Goal: Find specific page/section: Find specific page/section

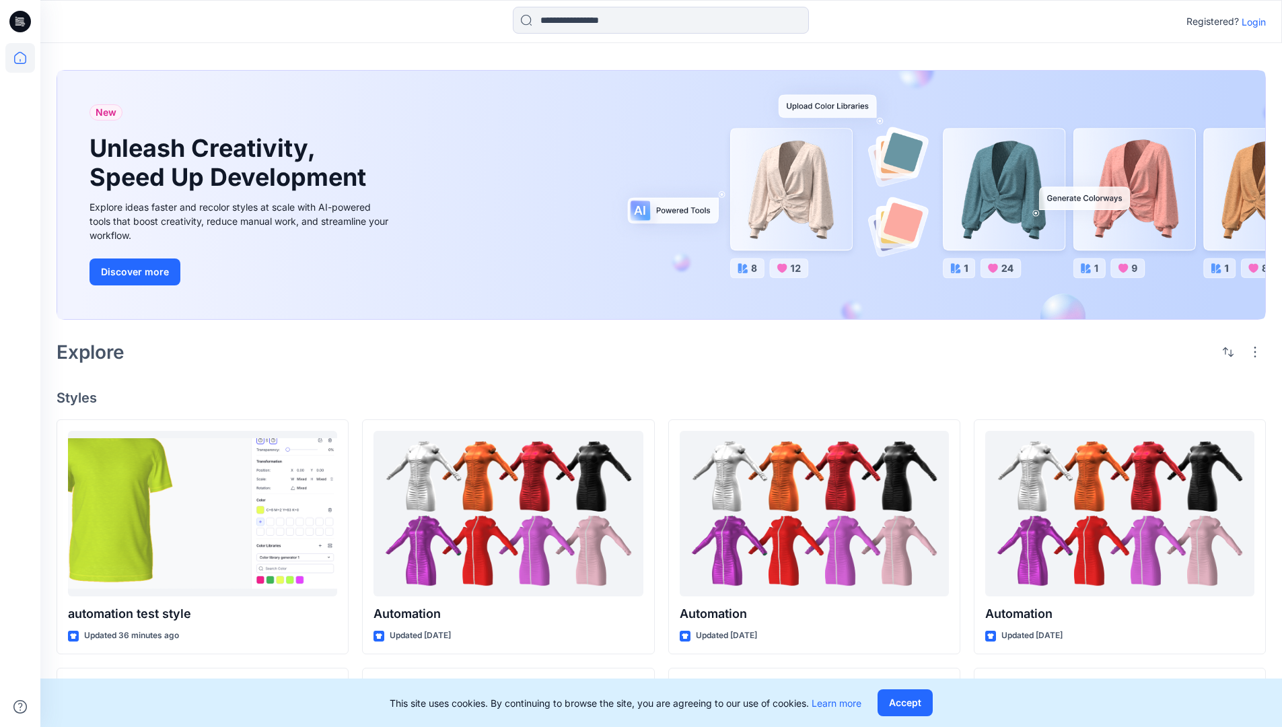
click at [1250, 22] on p "Login" at bounding box center [1254, 22] width 24 height 14
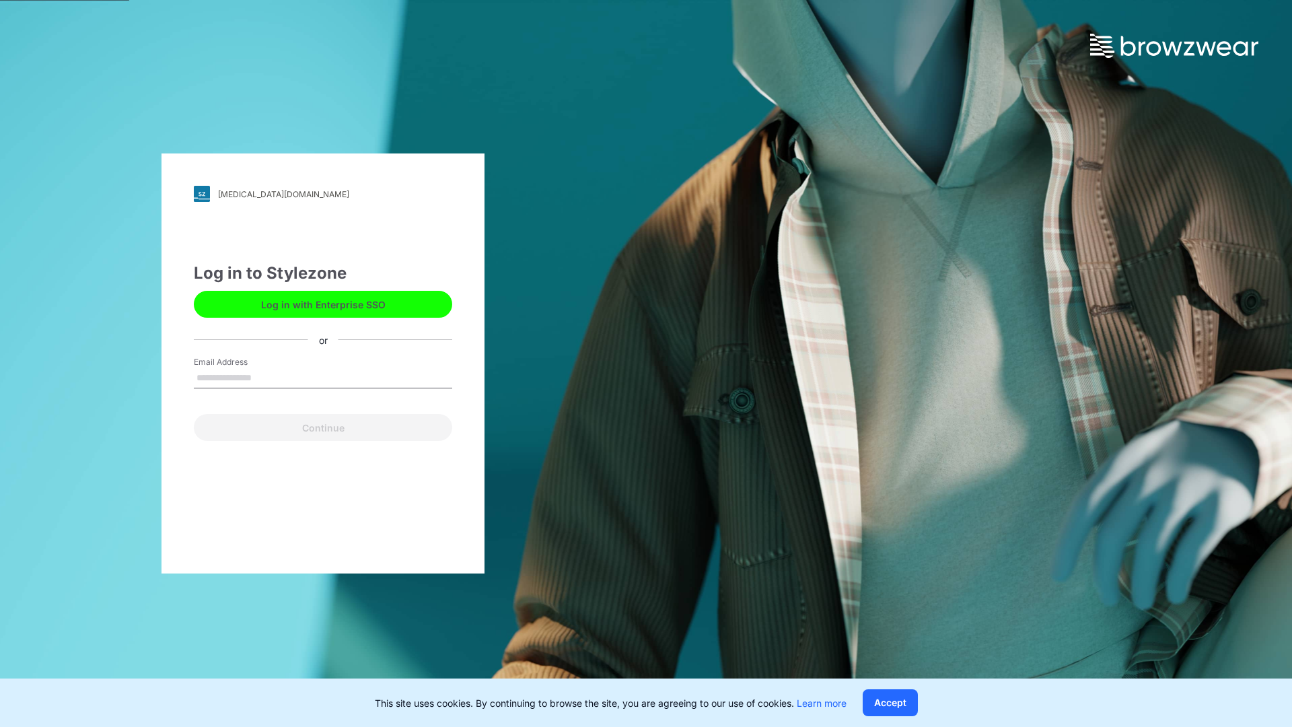
click at [266, 377] on input "Email Address" at bounding box center [323, 378] width 258 height 20
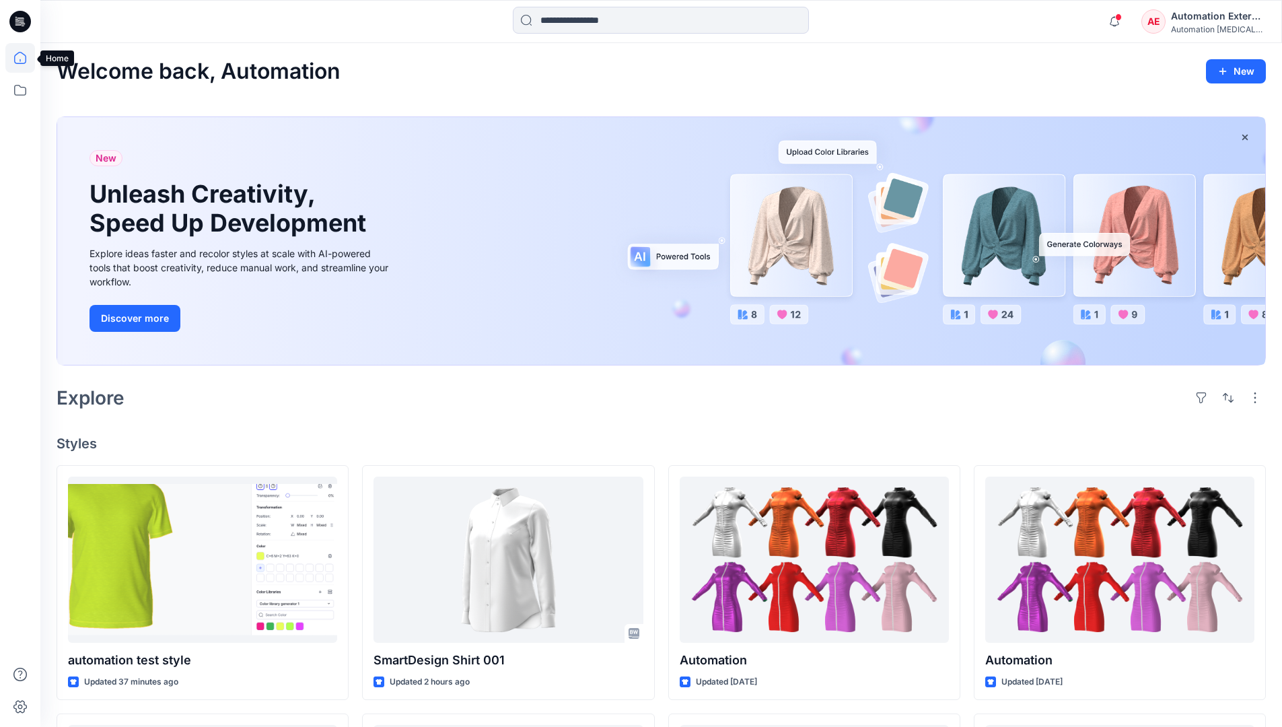
click at [26, 58] on icon at bounding box center [20, 58] width 12 height 12
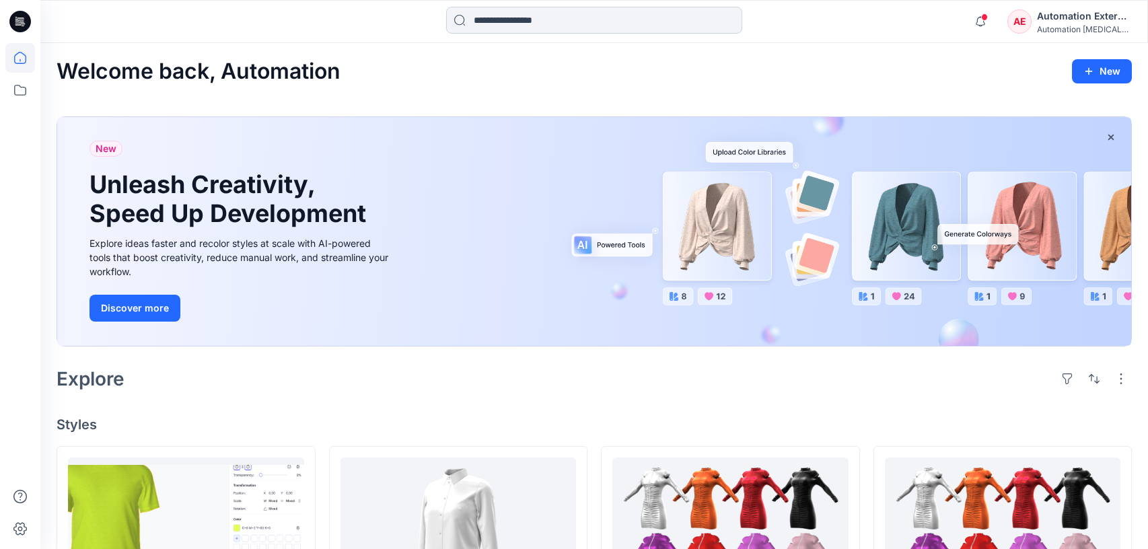
click at [525, 27] on input at bounding box center [594, 20] width 296 height 27
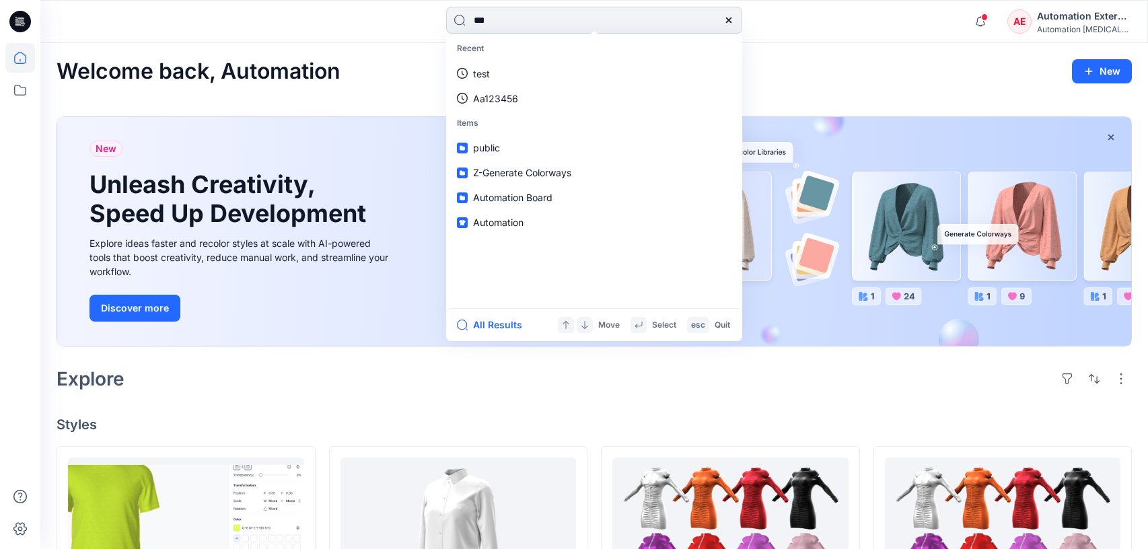
type input "****"
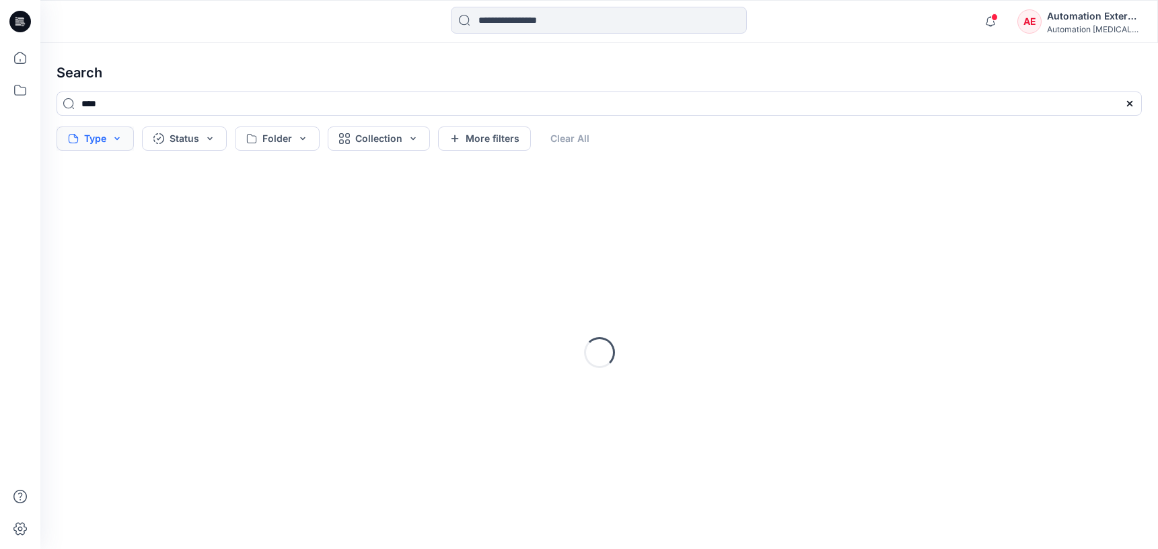
click at [101, 141] on button "Type" at bounding box center [95, 139] width 77 height 24
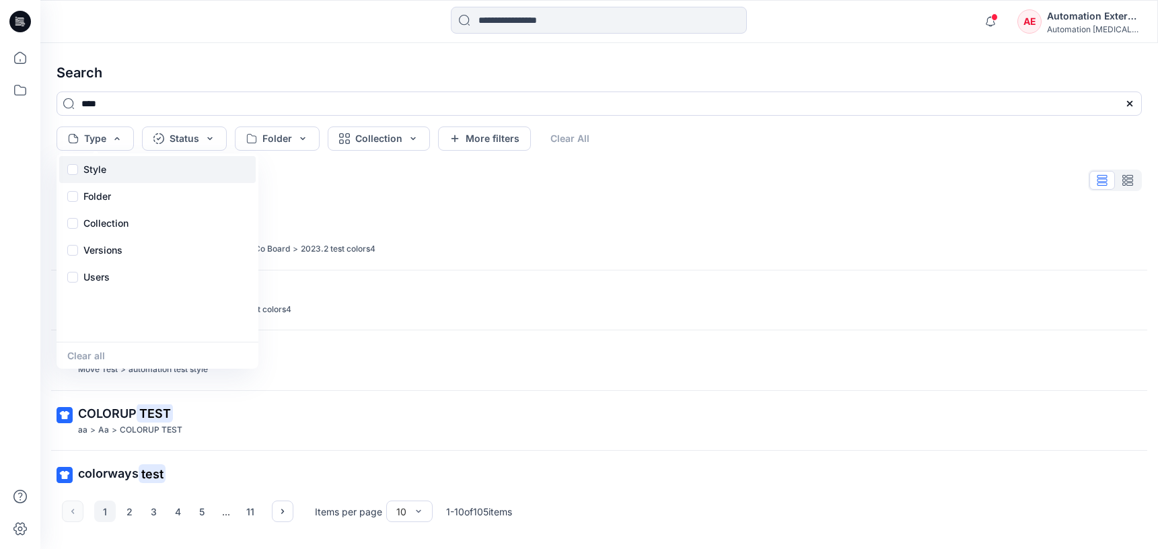
click at [99, 174] on p "Style" at bounding box center [94, 170] width 23 height 16
click at [115, 200] on div "Folder" at bounding box center [157, 196] width 197 height 27
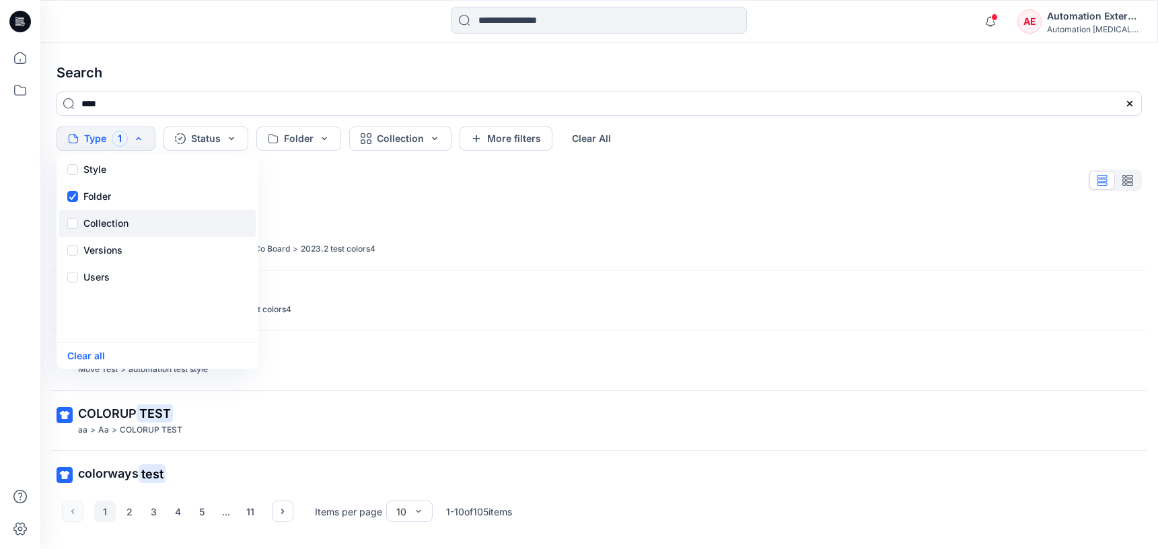
click at [116, 217] on p "Collection" at bounding box center [105, 223] width 45 height 16
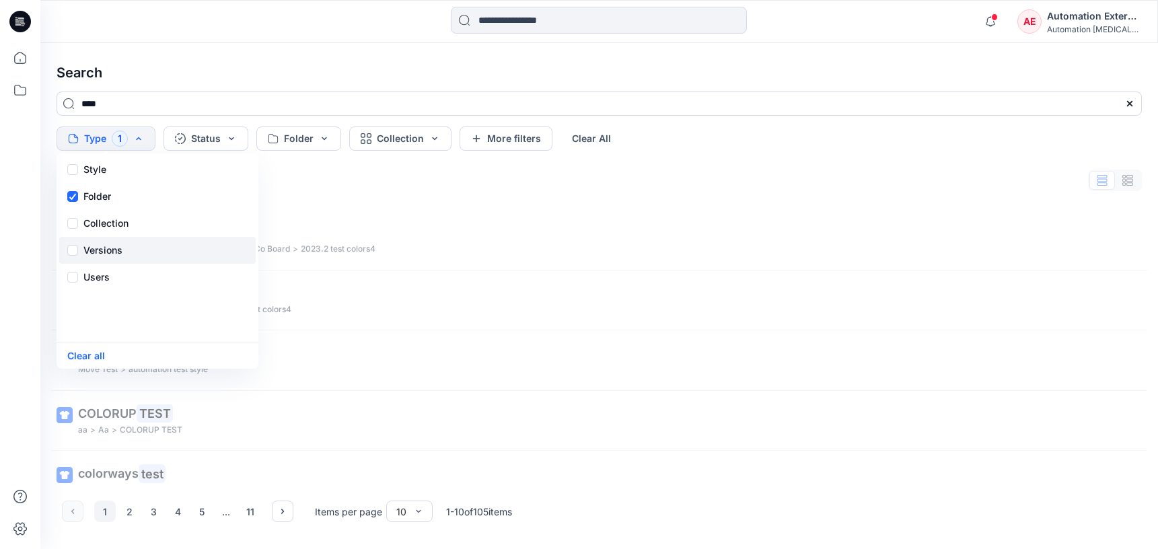
click at [120, 246] on p "Versions" at bounding box center [102, 250] width 39 height 16
click at [110, 283] on div "Users" at bounding box center [157, 277] width 197 height 27
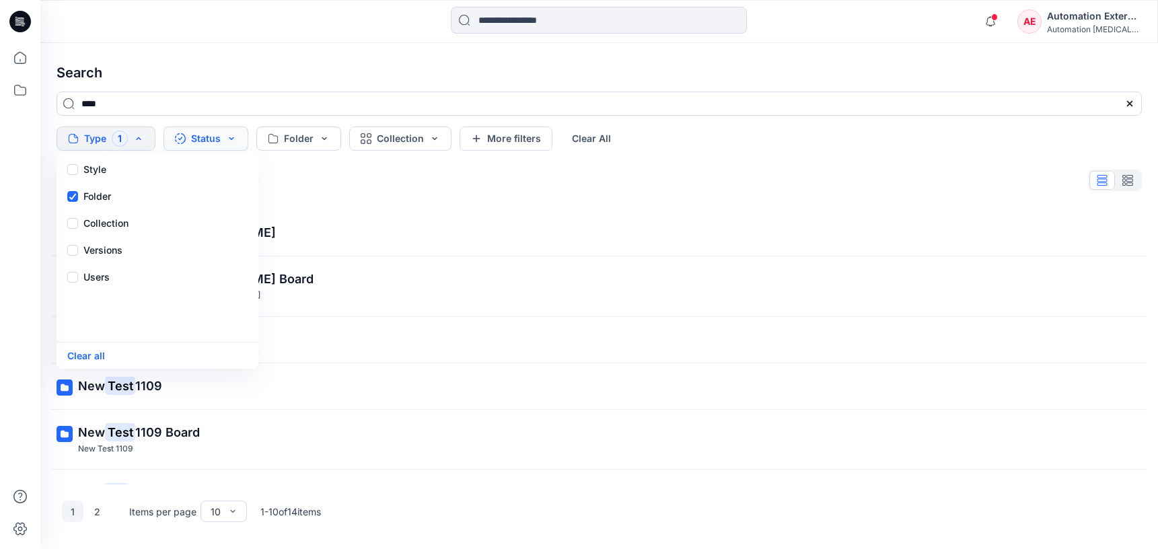
click at [216, 145] on button "Status" at bounding box center [206, 139] width 85 height 24
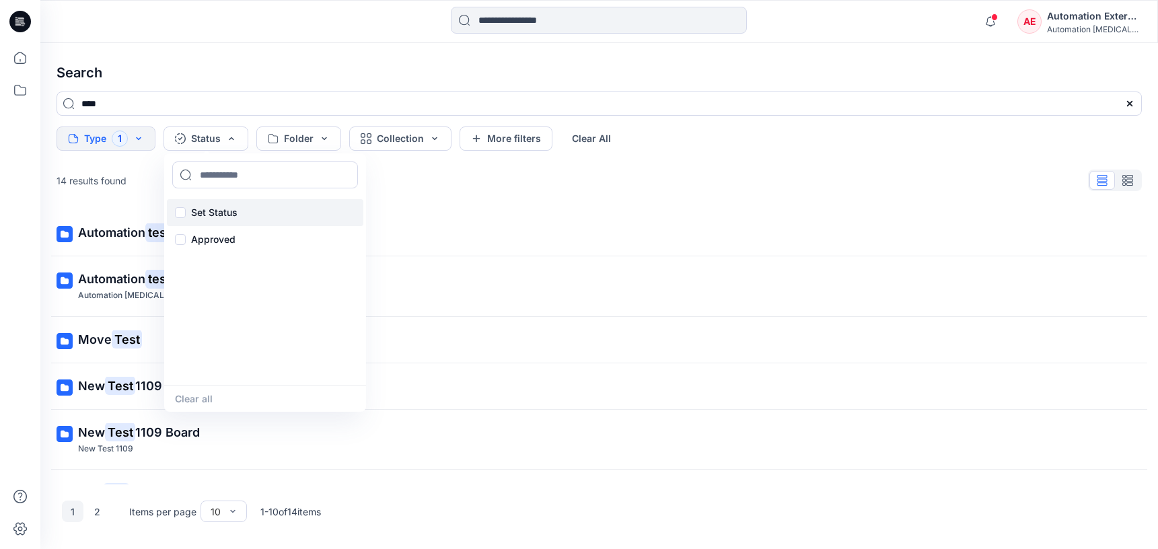
click at [217, 209] on p "Set Status" at bounding box center [214, 213] width 46 height 16
click at [227, 176] on input at bounding box center [265, 175] width 186 height 27
type input "**********"
click at [214, 211] on p "Set Status" at bounding box center [214, 213] width 46 height 16
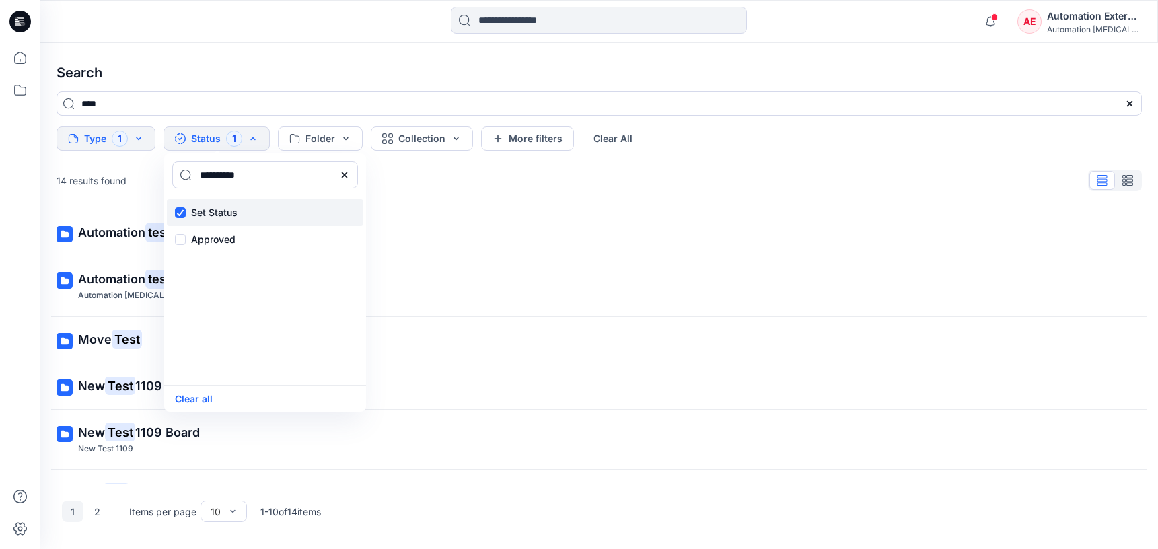
click at [214, 211] on p "Set Status" at bounding box center [214, 213] width 46 height 16
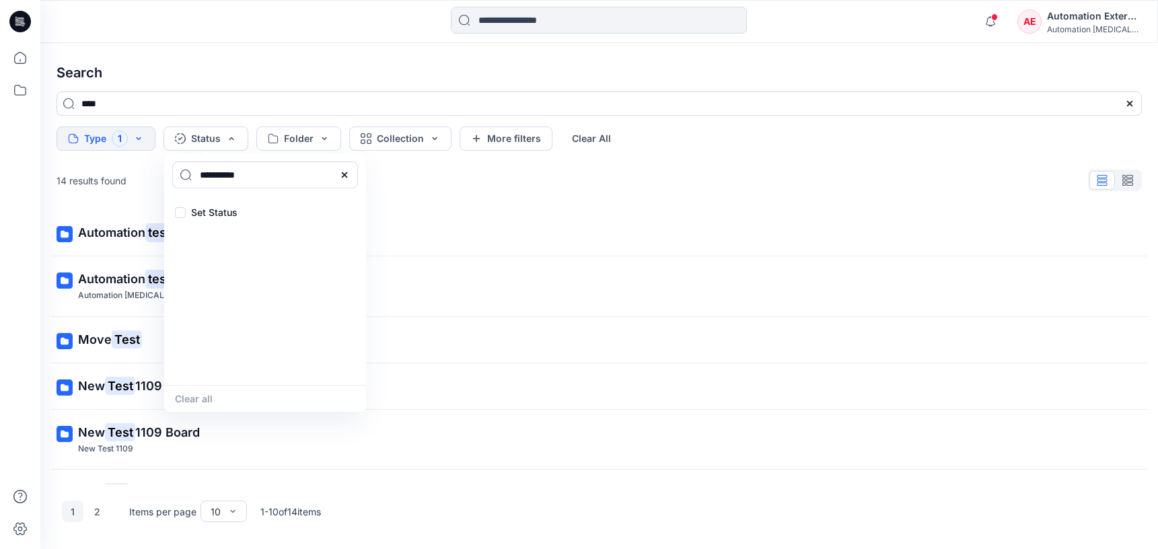
click at [348, 178] on icon at bounding box center [344, 175] width 11 height 11
click at [292, 179] on input at bounding box center [265, 175] width 186 height 27
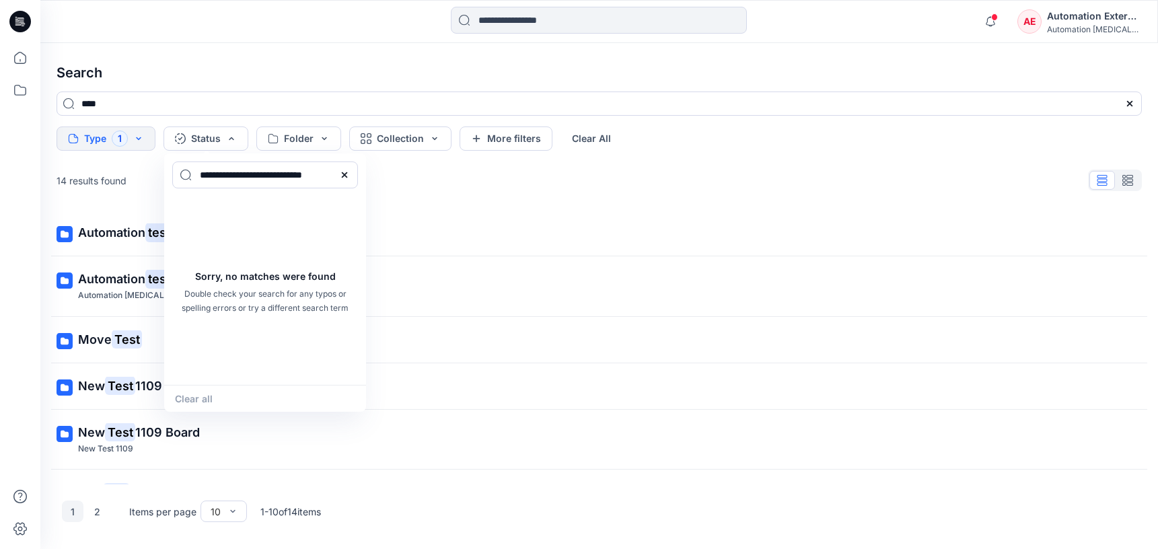
type input "**********"
click at [208, 394] on div "Clear all" at bounding box center [265, 398] width 202 height 27
click at [349, 175] on icon at bounding box center [344, 175] width 11 height 11
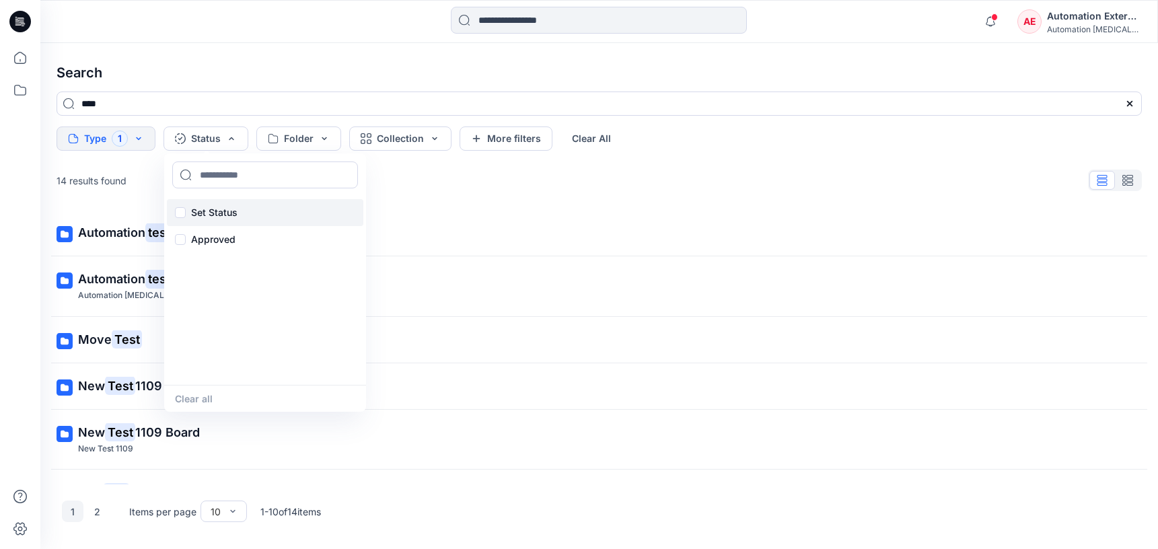
click at [219, 210] on p "Set Status" at bounding box center [214, 213] width 46 height 16
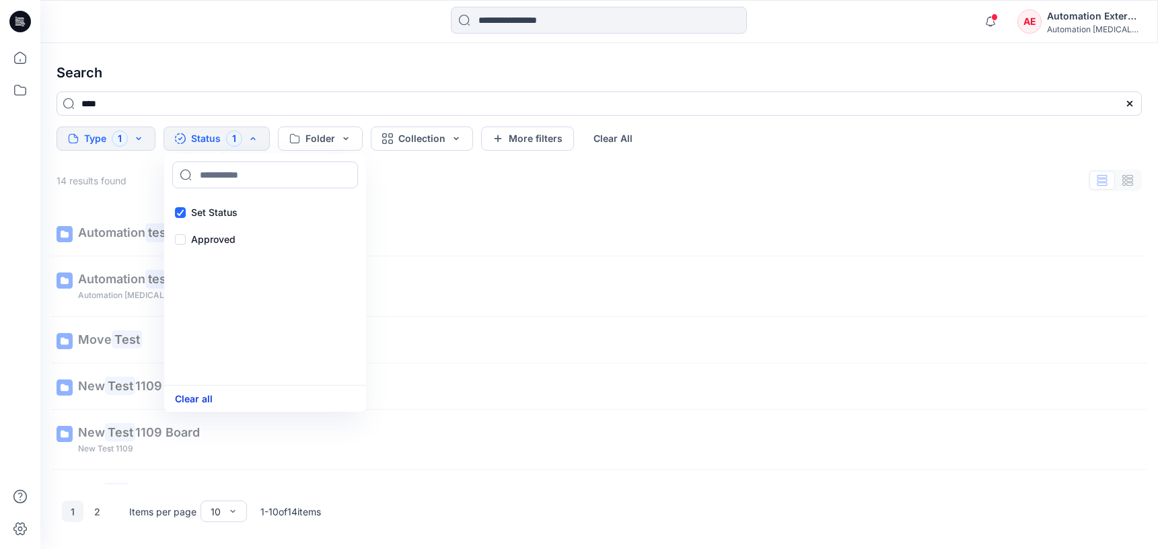
click at [207, 400] on button "Clear all" at bounding box center [194, 398] width 38 height 15
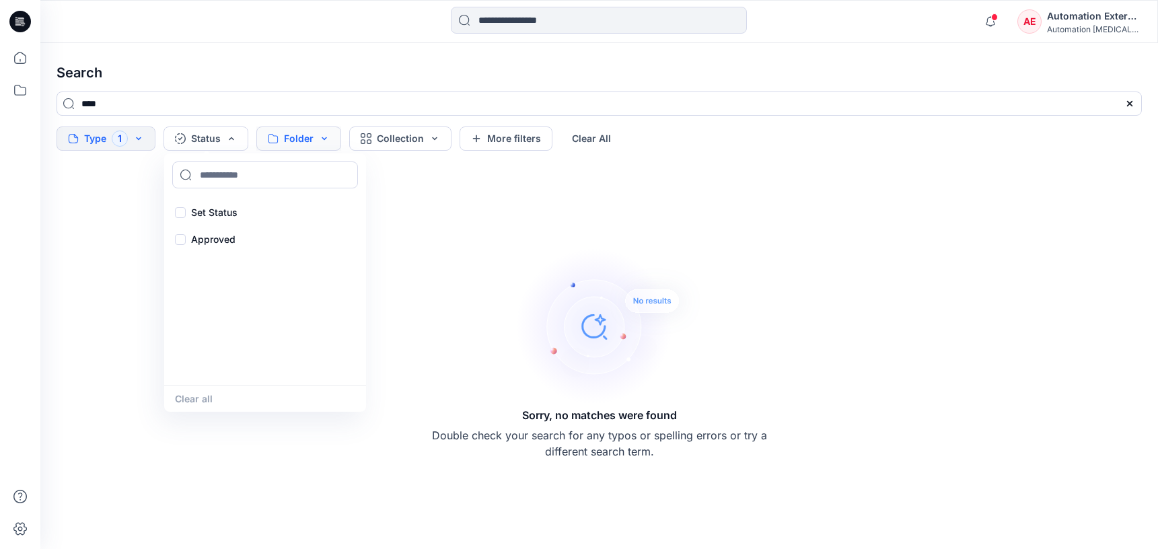
click at [309, 139] on button "Folder" at bounding box center [298, 139] width 85 height 24
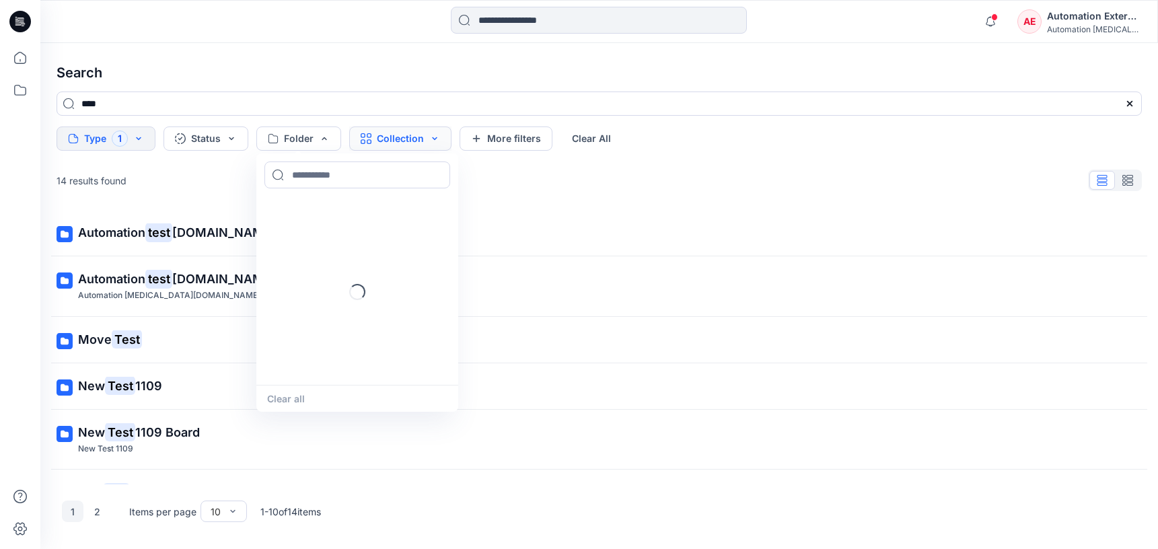
click at [385, 143] on button "Collection" at bounding box center [400, 139] width 102 height 24
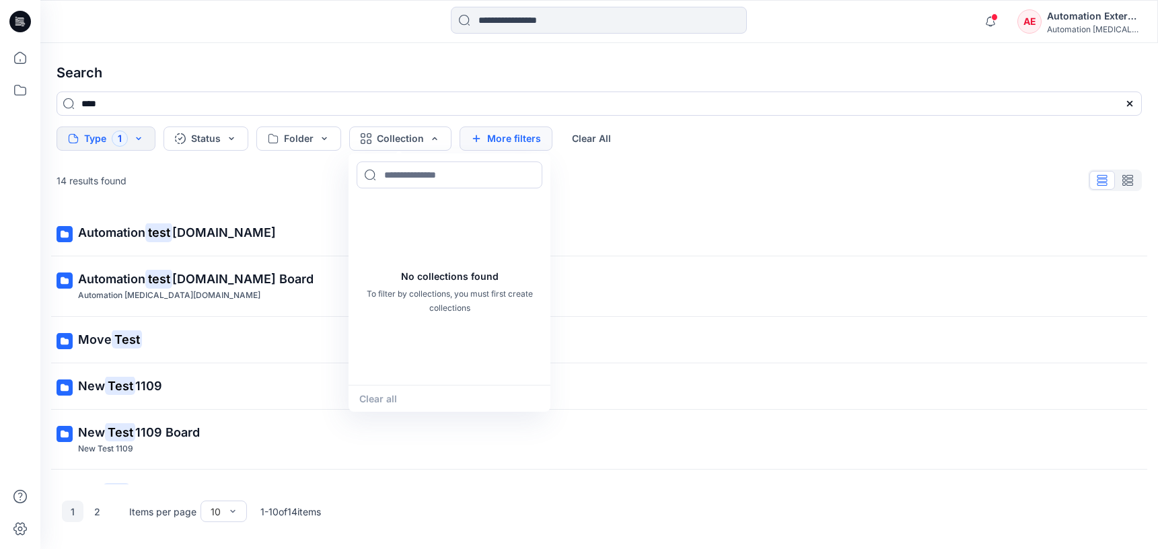
click at [535, 135] on button "More filters" at bounding box center [506, 139] width 93 height 24
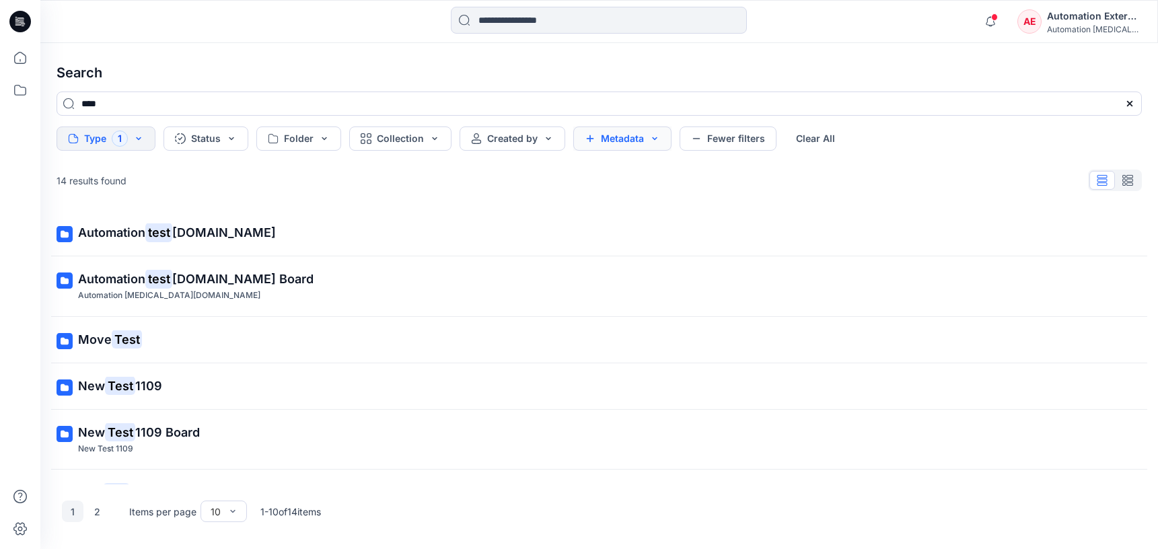
click at [588, 135] on button "Metadata" at bounding box center [622, 139] width 98 height 24
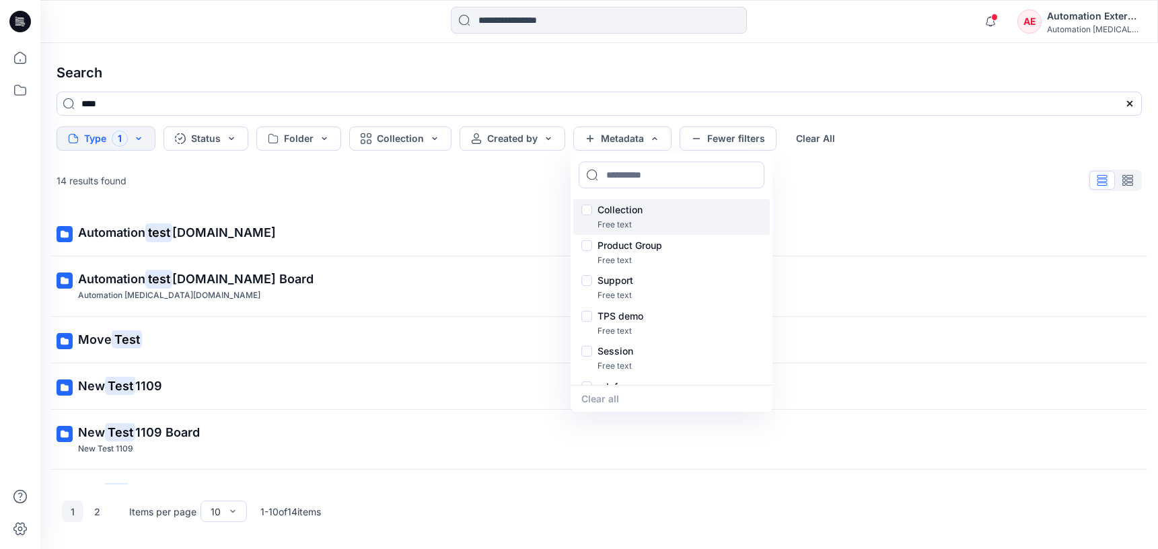
click at [625, 211] on p "Collection" at bounding box center [620, 210] width 45 height 16
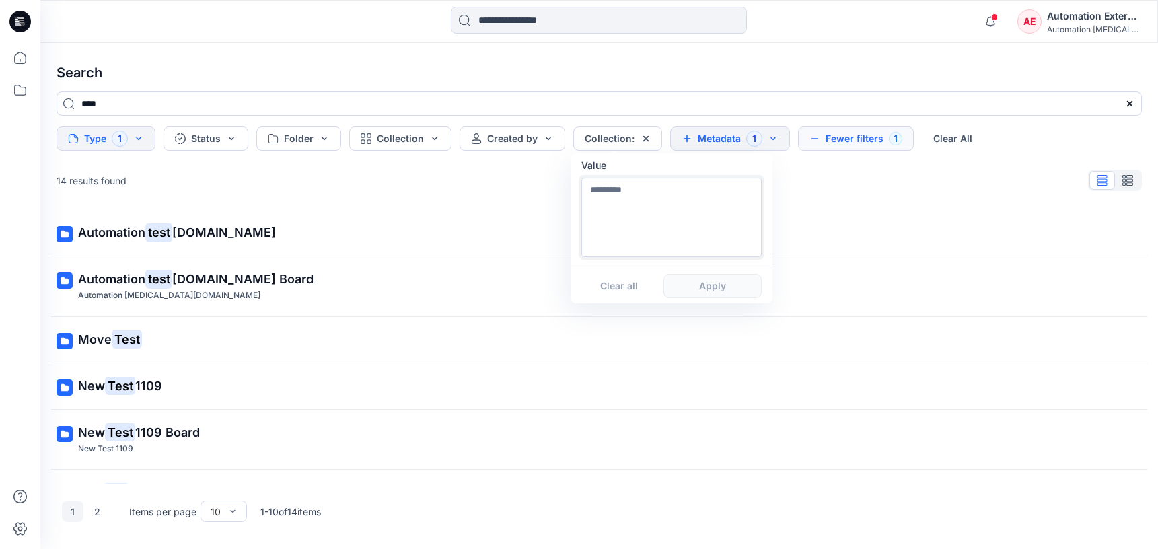
click at [625, 234] on textarea at bounding box center [671, 217] width 180 height 79
type textarea "**********"
click at [711, 293] on button "Apply" at bounding box center [713, 286] width 98 height 24
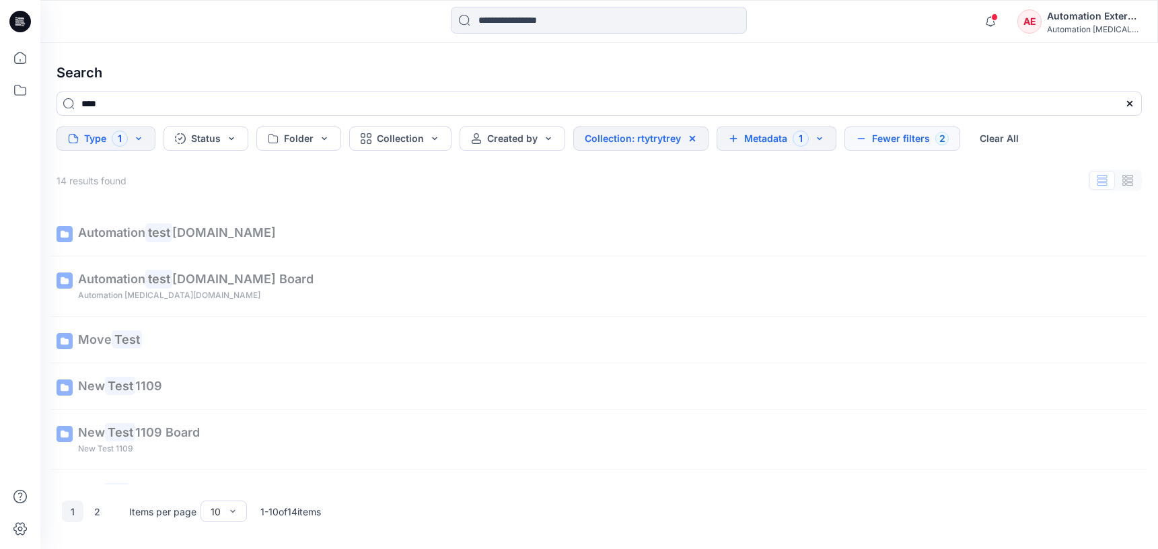
click at [773, 141] on button "Metadata 1" at bounding box center [777, 139] width 120 height 24
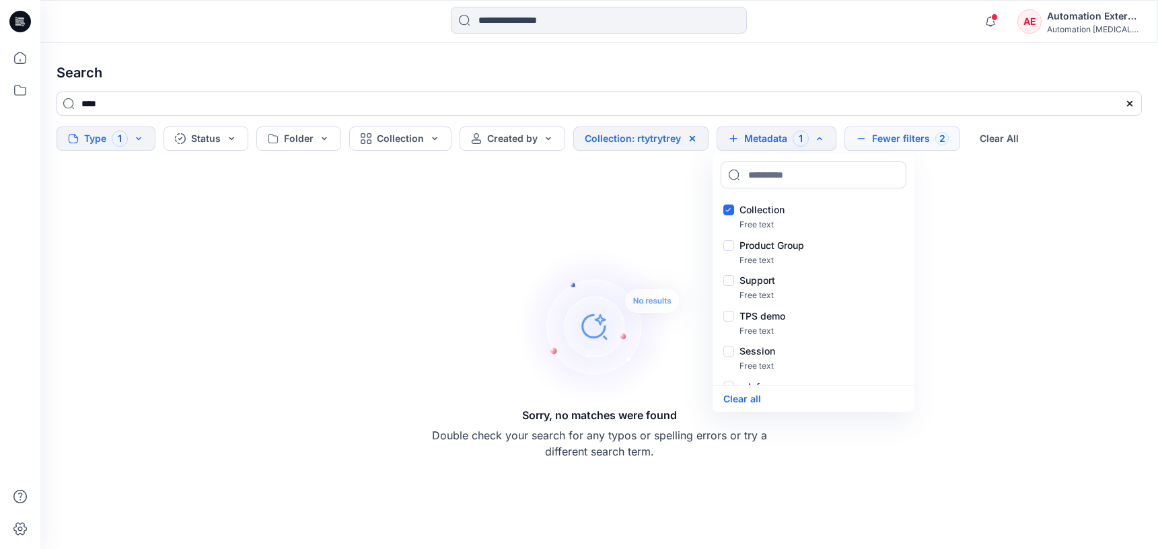
click at [898, 135] on button "Fewer filters 2" at bounding box center [903, 139] width 116 height 24
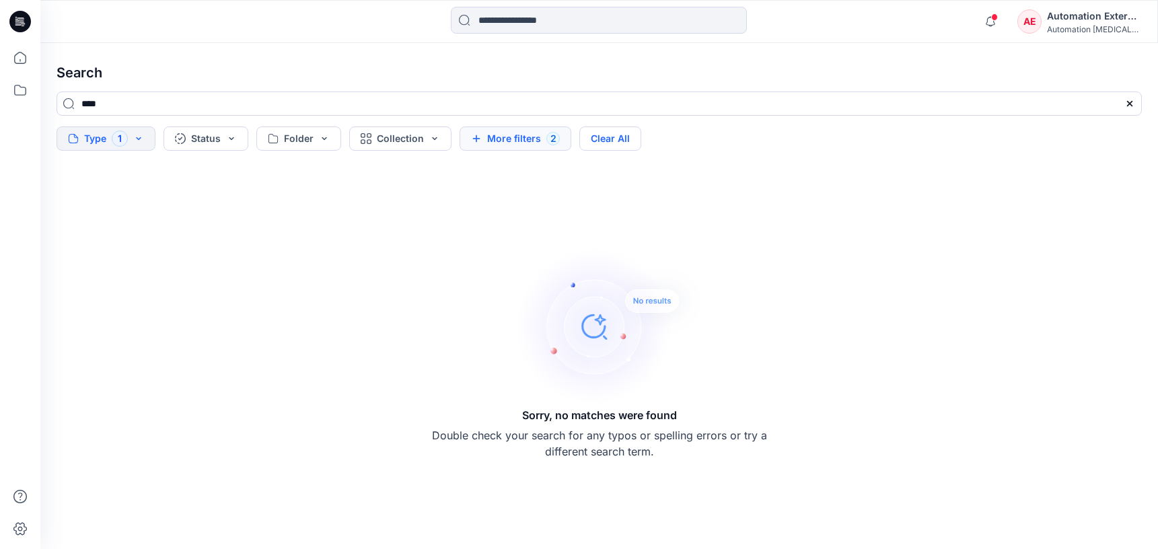
click at [631, 141] on button "Clear All" at bounding box center [610, 139] width 62 height 24
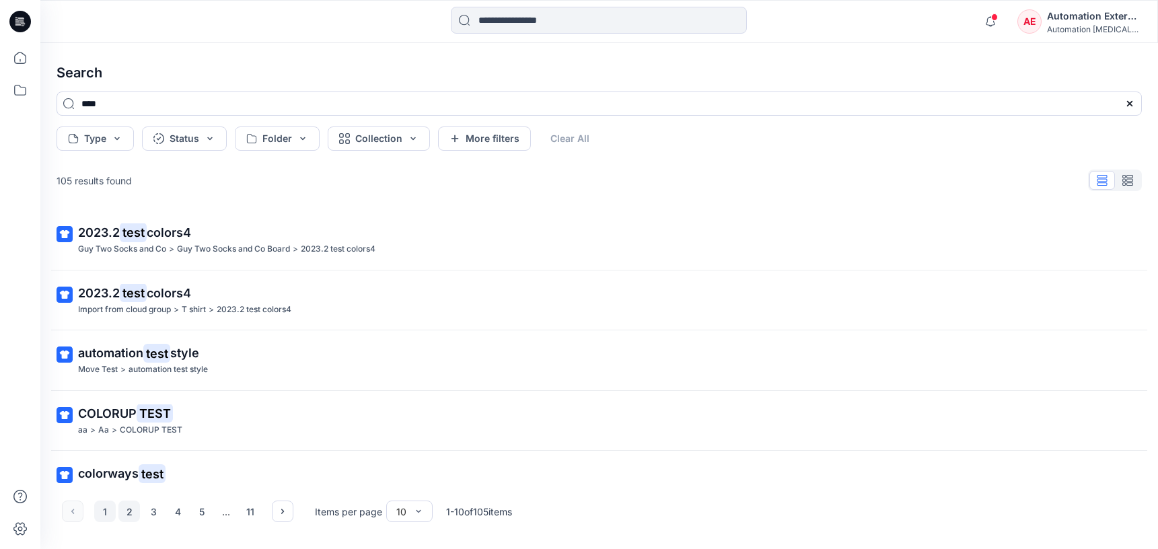
click at [125, 513] on button "2" at bounding box center [129, 512] width 22 height 22
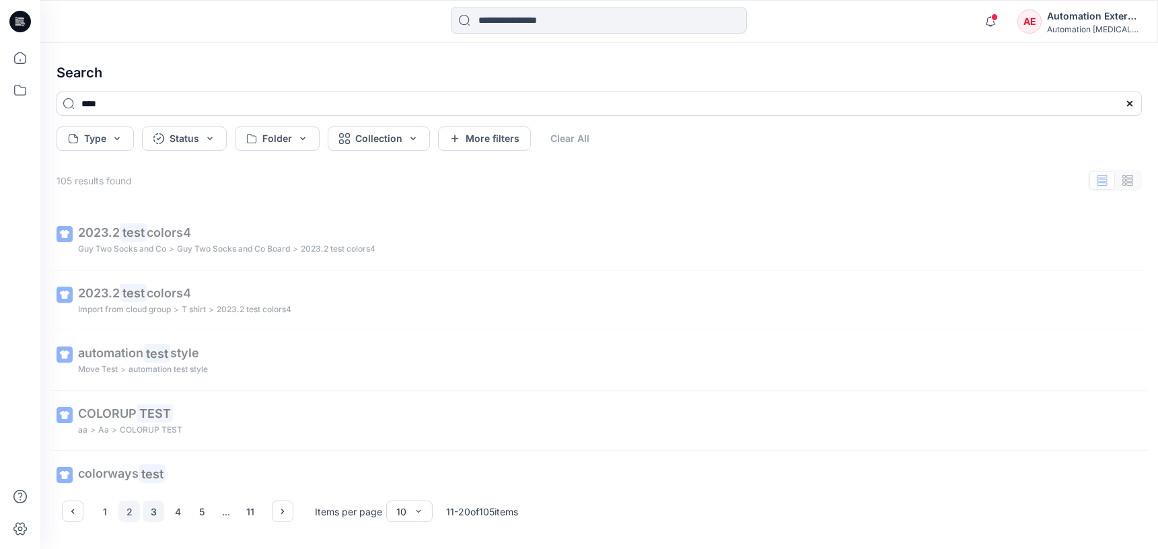
click at [156, 513] on button "3" at bounding box center [154, 512] width 22 height 22
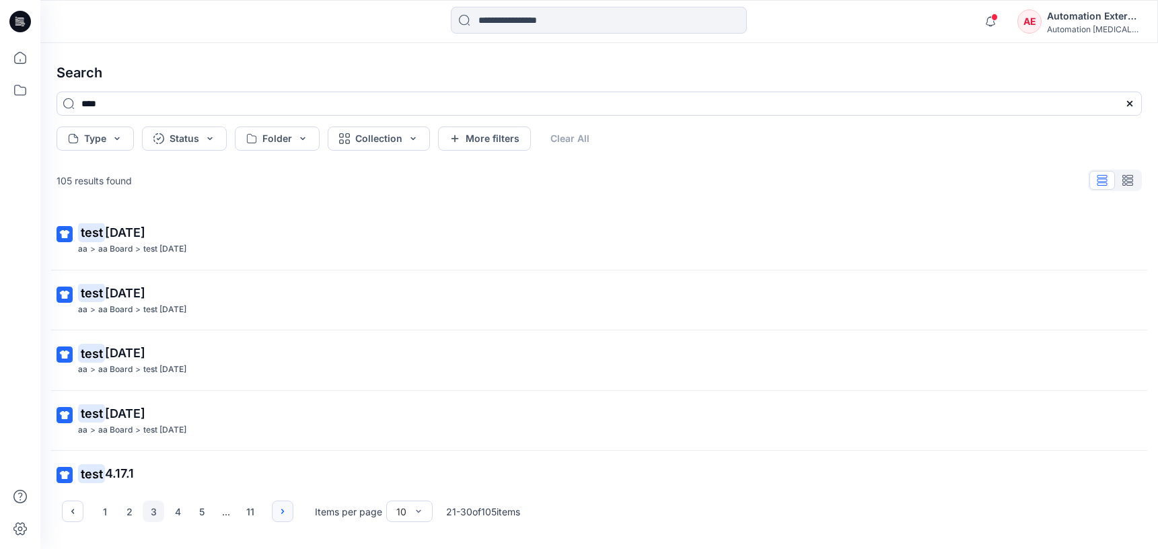
click at [281, 511] on icon "button" at bounding box center [282, 511] width 11 height 11
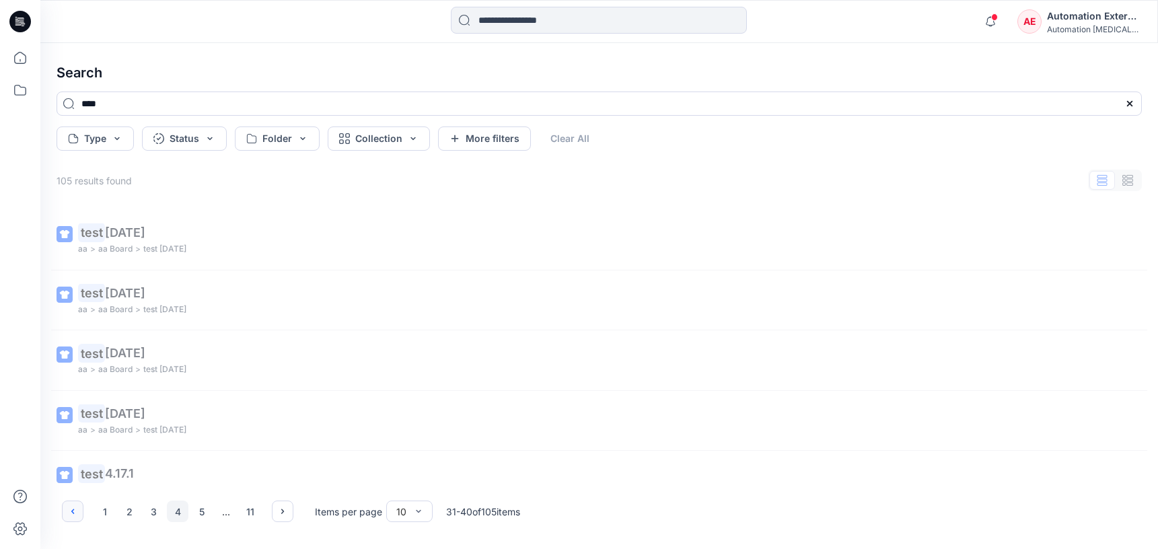
click at [81, 511] on button "button" at bounding box center [73, 512] width 22 height 22
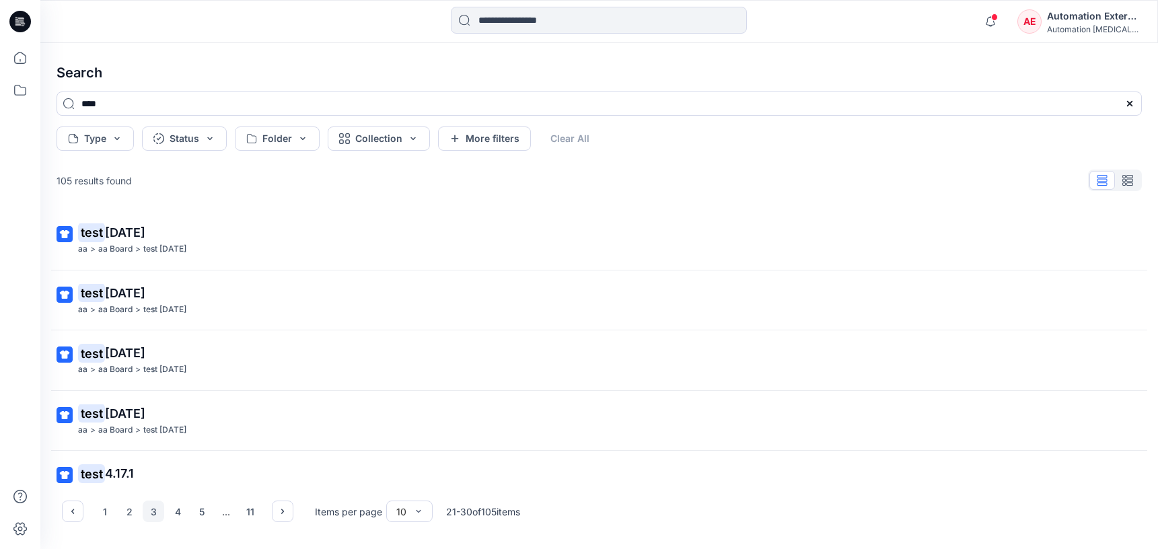
click at [1095, 21] on div "Automation External" at bounding box center [1094, 16] width 94 height 16
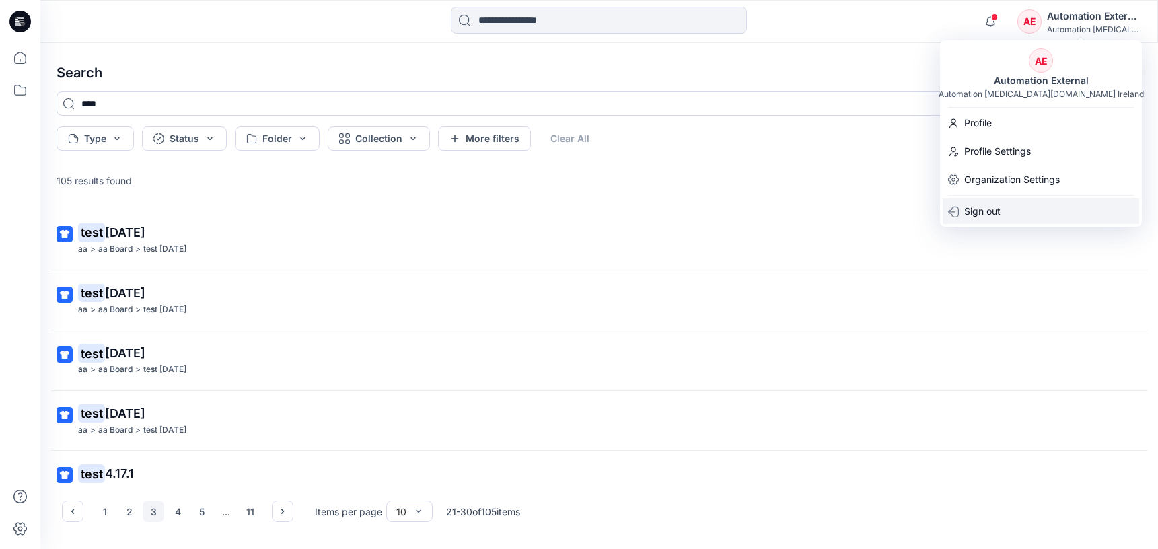
click at [1008, 209] on div "Sign out" at bounding box center [1041, 212] width 197 height 26
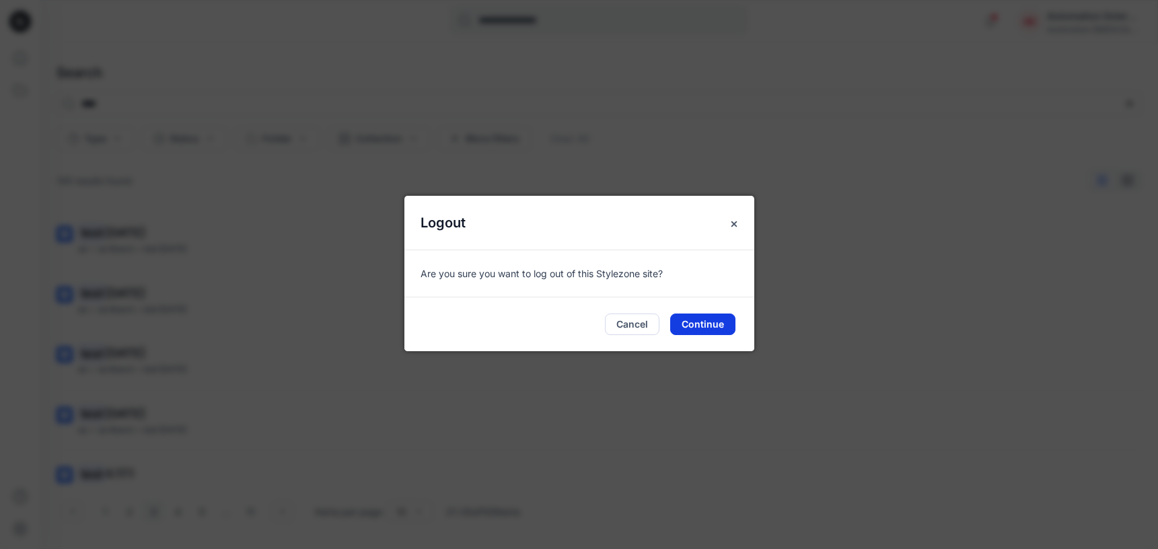
click at [711, 319] on button "Continue" at bounding box center [702, 325] width 65 height 22
